Goal: Transaction & Acquisition: Subscribe to service/newsletter

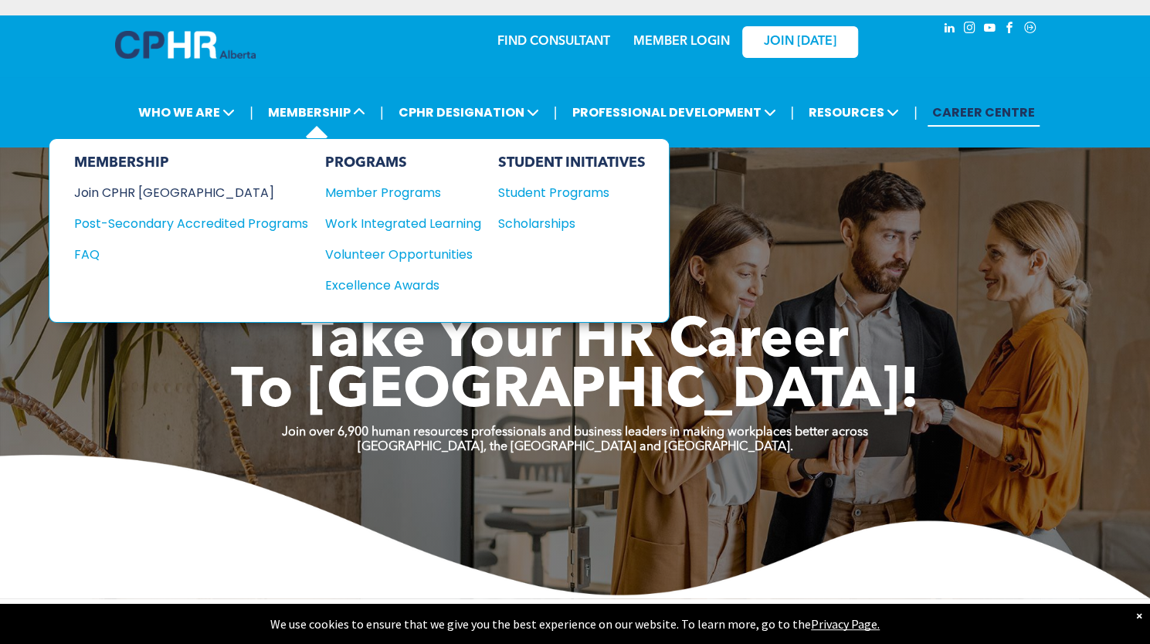
click at [164, 192] on div "Join CPHR [GEOGRAPHIC_DATA]" at bounding box center [179, 192] width 211 height 19
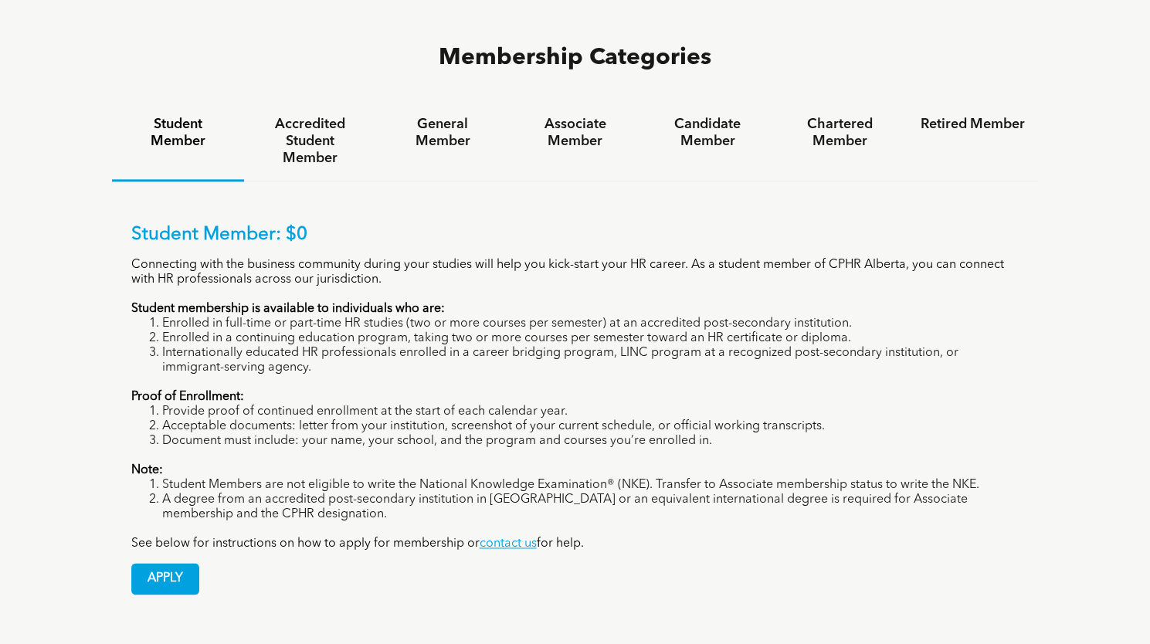
scroll to position [1062, 0]
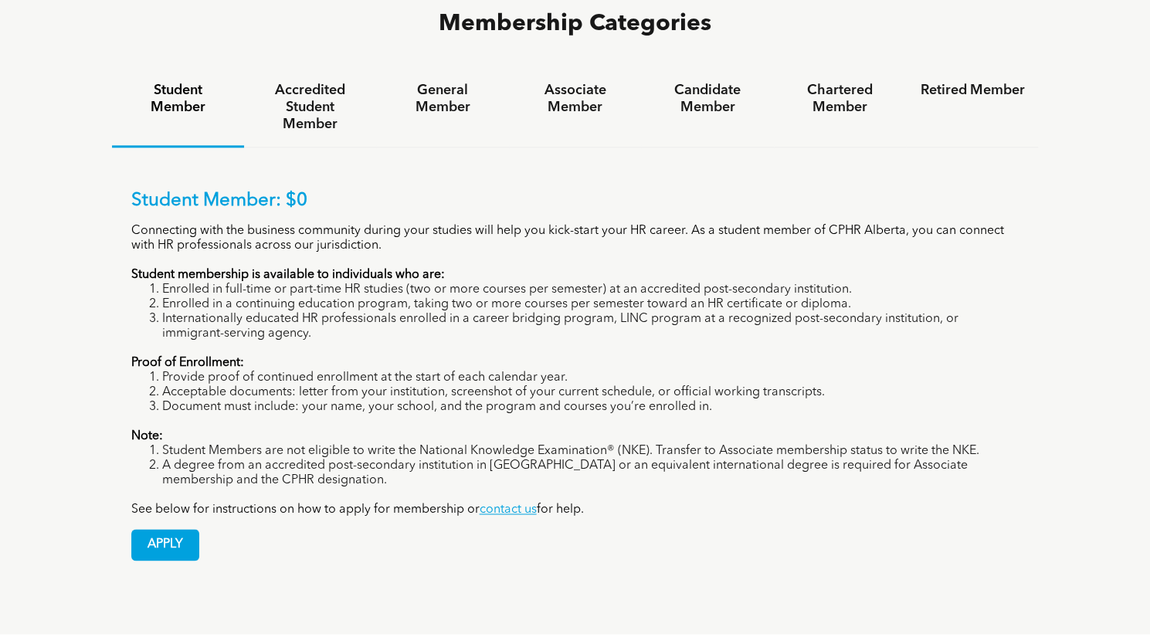
click at [14, 455] on div "Membership Categories Student Member Accredited Student Member General Member A…" at bounding box center [575, 294] width 1150 height 680
click at [161, 530] on span "APPLY" at bounding box center [165, 545] width 66 height 30
